Goal: Register for event/course

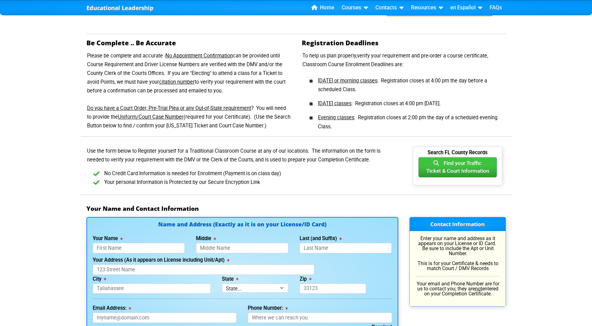
scroll to position [235, 0]
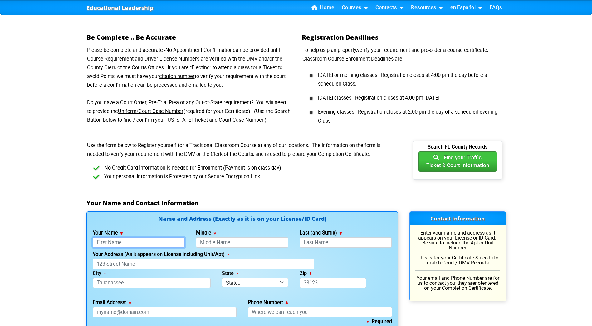
click at [128, 243] on input "Your Name" at bounding box center [139, 242] width 92 height 10
type input "[PERSON_NAME]"
click at [215, 244] on input "Middle" at bounding box center [242, 242] width 92 height 10
type input "A"
click at [318, 243] on input "Last (and Suffix)" at bounding box center [346, 242] width 92 height 10
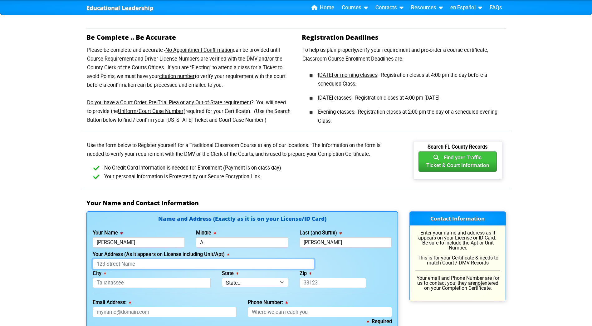
type input "[PERSON_NAME]"
click at [109, 264] on input "Your Address (As it appears on License including Unit/Apt)" at bounding box center [204, 264] width 222 height 10
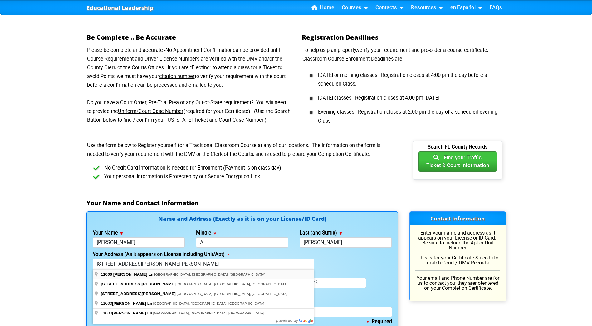
type input "[STREET_ADDRESS][PERSON_NAME][PERSON_NAME]"
type input "[PERSON_NAME]"
select select "{"fullName":"[US_STATE]","abbreviation":"FL","uniqueId":"1d559909-6cf0-4a4d-848…"
type input "33896"
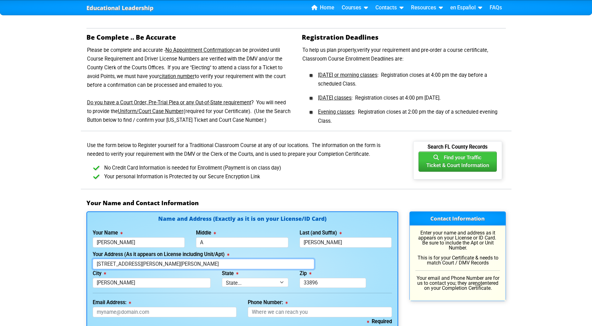
click at [170, 265] on input "[STREET_ADDRESS][PERSON_NAME][PERSON_NAME]" at bounding box center [204, 264] width 222 height 10
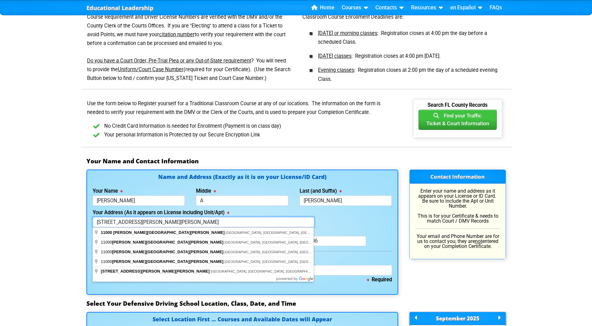
scroll to position [306, 0]
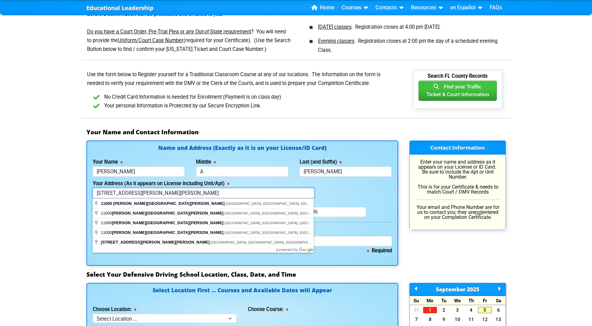
type input "[STREET_ADDRESS][PERSON_NAME][PERSON_NAME]"
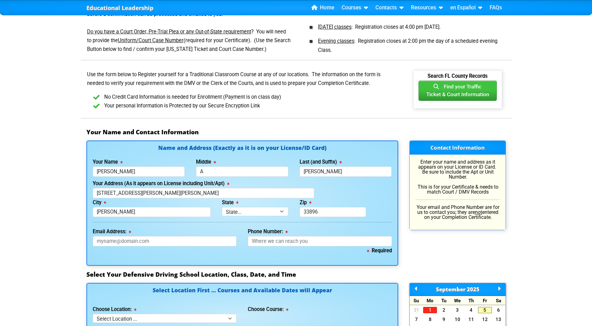
click at [505, 260] on div "Contact Information Enter your name and address as it appears on your License o…" at bounding box center [458, 203] width 108 height 125
click at [157, 242] on input "Email Address:" at bounding box center [165, 241] width 144 height 10
type input "L"
type input "[EMAIL_ADDRESS][DOMAIN_NAME]"
click at [279, 242] on input "Phone Number:" at bounding box center [320, 241] width 144 height 10
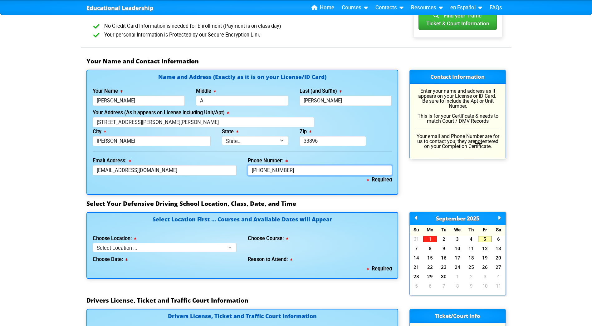
scroll to position [397, 0]
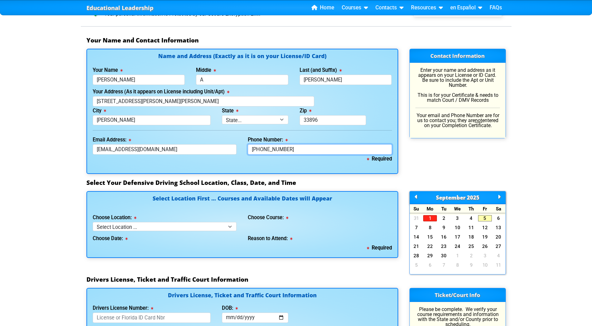
type input "[PHONE_NUMBER]"
click at [230, 227] on select "Select Location ... Tampa Orlando Kissimmee [GEOGRAPHIC_DATA] - en español [GEO…" at bounding box center [165, 226] width 144 height 9
select select "7"
click at [93, 222] on select "Select Location ... Tampa Orlando Kissimmee [GEOGRAPHIC_DATA] - en español [GEO…" at bounding box center [165, 226] width 144 height 9
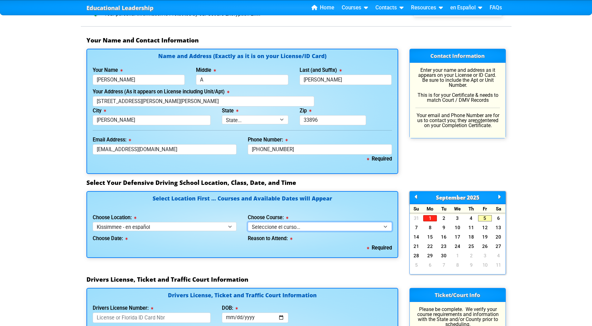
click at [385, 225] on select "Seleccione el curso... Clase de BDI de 4 horas (Curso básico y TCAC) Clase de 4…" at bounding box center [320, 226] width 144 height 9
select select "1"
click at [248, 222] on select "Seleccione el curso... Clase de BDI de 4 horas (Curso básico y TCAC) Clase de 4…" at bounding box center [320, 226] width 144 height 9
select select
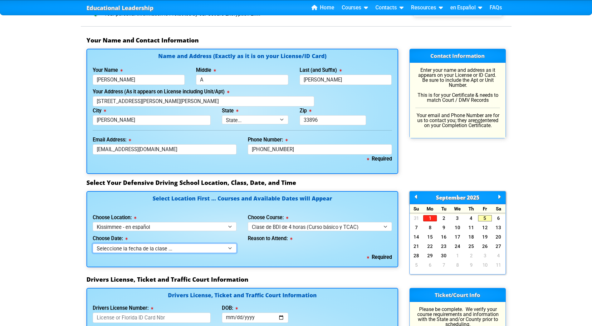
click at [230, 248] on select "Seleccione la fecha de la clase ... 27 [PERSON_NAME] -- (Inscripción cerrada) 1…" at bounding box center [165, 248] width 144 height 9
click at [273, 259] on div "Required" at bounding box center [242, 257] width 299 height 9
click at [230, 226] on select "Select Location ... Tampa Orlando Kissimmee [GEOGRAPHIC_DATA] - en español [GEO…" at bounding box center [165, 226] width 144 height 9
select select "4"
click at [93, 222] on select "Select Location ... Tampa Orlando Kissimmee [GEOGRAPHIC_DATA] - en español [GEO…" at bounding box center [165, 226] width 144 height 9
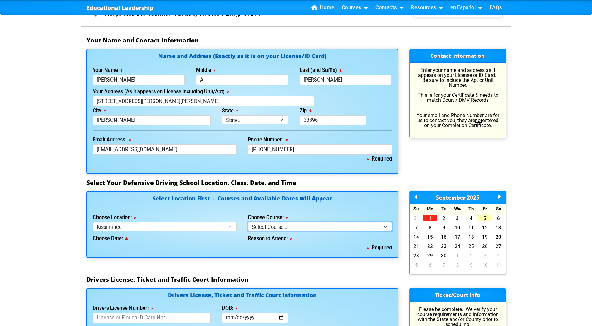
click at [386, 225] on select "Select Course ... 4 Hour BDI Class (Basic Course & TCAC) 4 Hour Under 25 Class …" at bounding box center [320, 226] width 144 height 9
select select "1"
click at [248, 222] on select "Select Course ... 4 Hour BDI Class (Basic Course & TCAC) 4 Hour Under 25 Class …" at bounding box center [320, 226] width 144 height 9
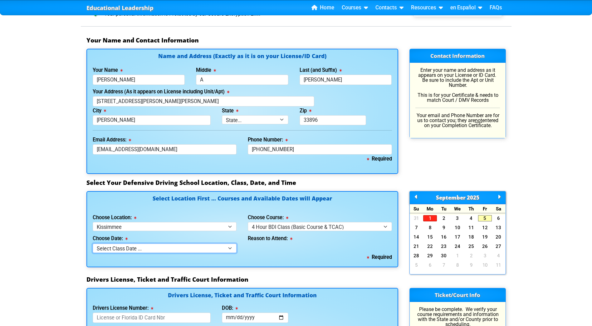
click at [230, 248] on select "Select Class Date ... [DATE] -- ([DATE] from 9:30am-1:30pm)" at bounding box center [165, 248] width 144 height 9
select select "[DATE], 4"
click at [93, 244] on select "Select Class Date ... [DATE] -- ([DATE] from 9:30am-1:30pm)" at bounding box center [165, 248] width 144 height 9
select select
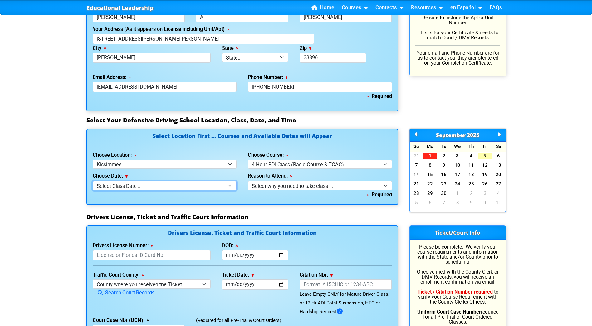
scroll to position [472, 0]
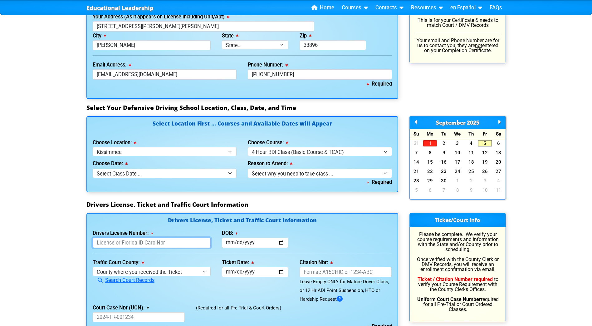
click at [130, 244] on input "Drivers License Number:" at bounding box center [152, 243] width 118 height 10
type input "C620521059590"
click at [282, 241] on input "DOB:" at bounding box center [255, 243] width 67 height 10
type input "[DATE]"
click at [203, 273] on select "County where you received the Ticket Out of State Out of State - [US_STATE] Out…" at bounding box center [152, 271] width 118 height 9
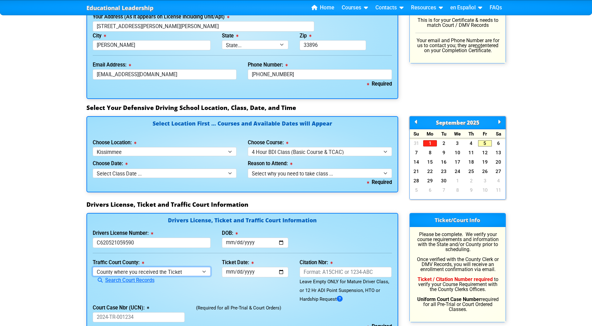
select select "{"countyName":"Broward","state":"[US_STATE]","uniqueId":"bb7bfd43-7bdc-4c8c-b9e…"
click at [93, 267] on select "County where you received the Ticket Out of State Out of State - [US_STATE] Out…" at bounding box center [152, 271] width 118 height 9
click at [259, 271] on input "Ticket Date:" at bounding box center [255, 272] width 67 height 10
click at [281, 271] on input "Ticket Date:" at bounding box center [255, 272] width 67 height 10
type input "[DATE]"
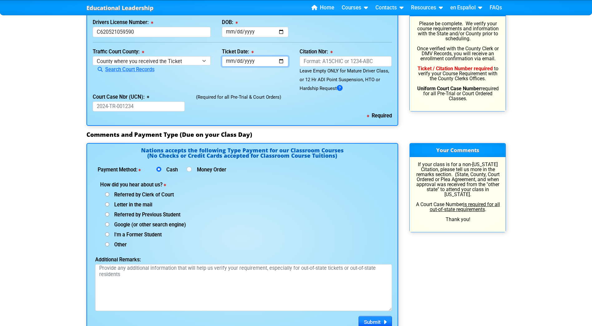
scroll to position [689, 0]
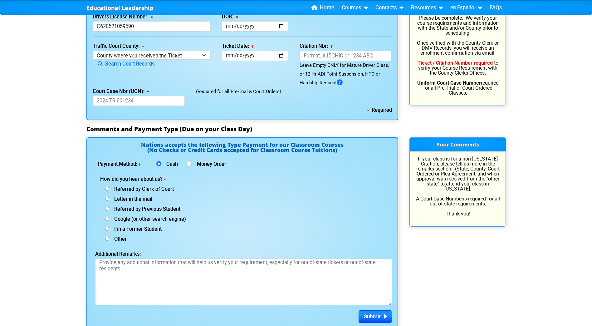
click at [108, 219] on input "Google (or other search engine)" at bounding box center [107, 219] width 4 height 4
radio input "true"
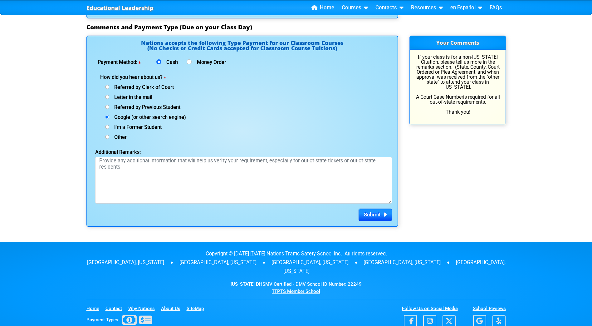
scroll to position [797, 0]
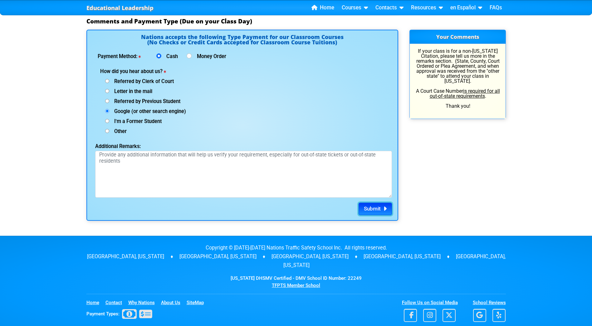
click at [377, 209] on span "Submit" at bounding box center [372, 208] width 17 height 6
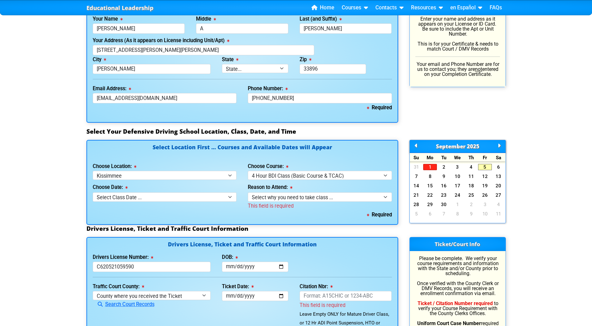
scroll to position [452, 0]
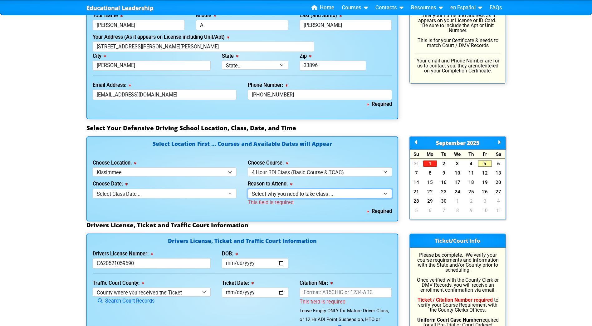
click at [384, 193] on select "Select why you need to take class ... Election for Traffic Ticket (No Points) C…" at bounding box center [320, 193] width 144 height 9
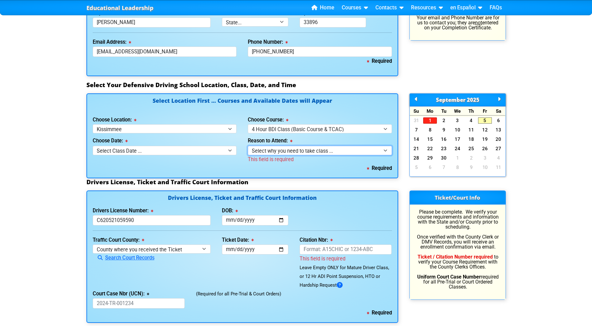
scroll to position [511, 0]
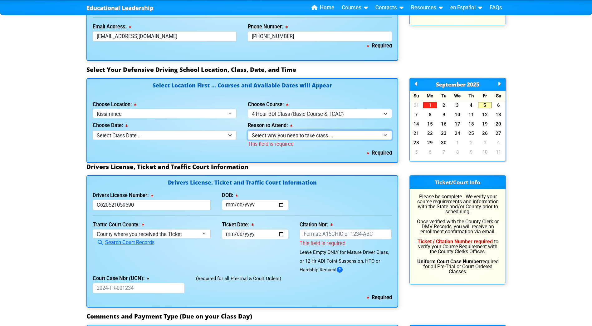
click at [386, 135] on select "Select why you need to take class ... Election for Traffic Ticket (No Points) C…" at bounding box center [320, 135] width 144 height 9
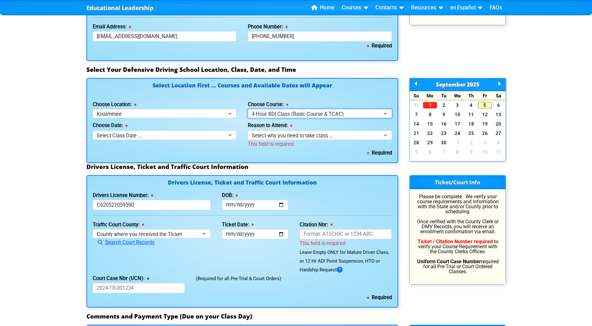
click at [386, 113] on select "Select Course ... 4 Hour BDI Class (Basic Course & TCAC) 4 Hour Under 25 Class …" at bounding box center [320, 113] width 144 height 9
click at [248, 109] on select "Select Course ... 4 Hour BDI Class (Basic Course & TCAC) 4 Hour Under 25 Class …" at bounding box center [320, 113] width 144 height 9
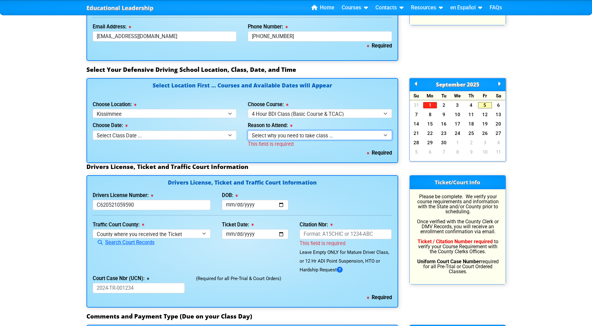
click at [386, 135] on select "Select why you need to take class ... Election for Traffic Ticket (No Points) C…" at bounding box center [320, 135] width 144 height 9
select select "BDI - Election for Traffic Ticket"
click at [248, 131] on select "Select why you need to take class ... Election for Traffic Ticket (No Points) C…" at bounding box center [320, 135] width 144 height 9
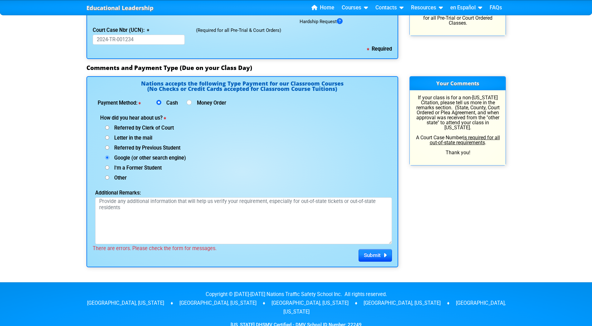
scroll to position [767, 0]
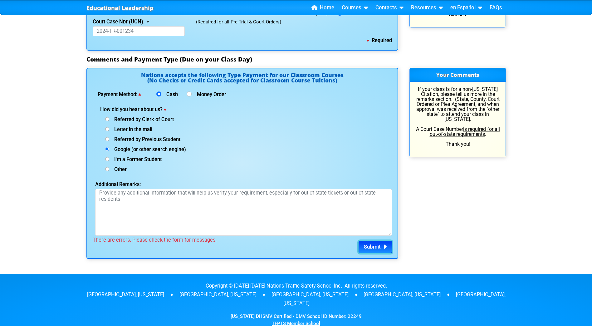
click at [375, 248] on span "Submit" at bounding box center [372, 247] width 17 height 6
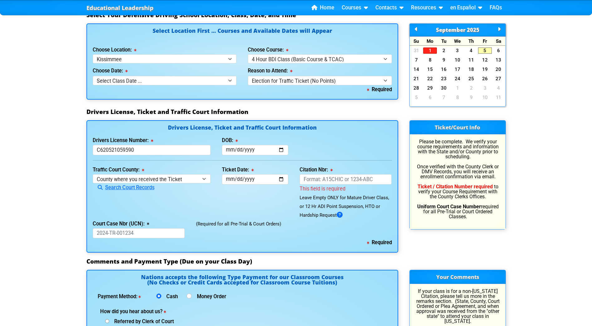
scroll to position [563, 0]
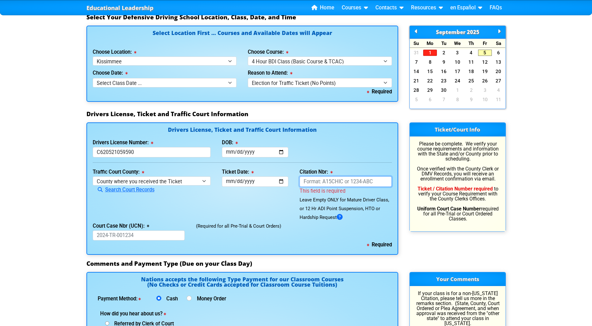
click at [376, 181] on input "Citation Nbr:" at bounding box center [346, 181] width 92 height 10
drag, startPoint x: 376, startPoint y: 181, endPoint x: 281, endPoint y: 187, distance: 95.1
click at [281, 187] on div "Traffic Court County: [GEOGRAPHIC_DATA] where you received the Ticket Out of St…" at bounding box center [242, 195] width 311 height 54
click at [375, 181] on input "Citation Nbr:" at bounding box center [346, 181] width 92 height 10
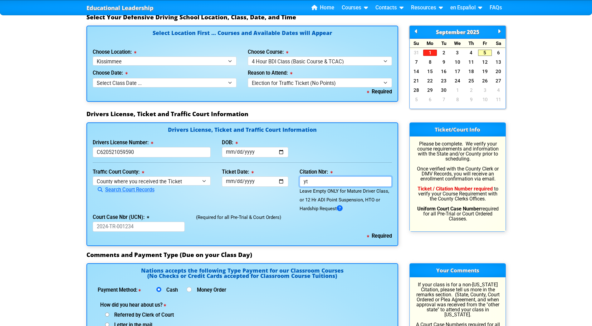
type input "y"
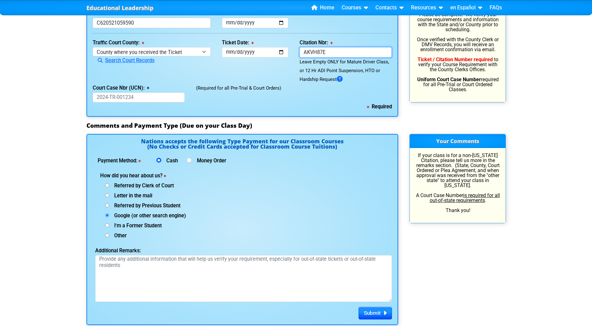
scroll to position [742, 0]
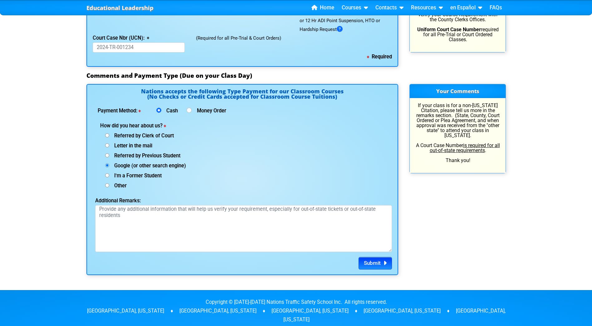
type input "AKVH87E"
click at [364, 262] on span "Submit" at bounding box center [372, 263] width 17 height 6
